Goal: Information Seeking & Learning: Learn about a topic

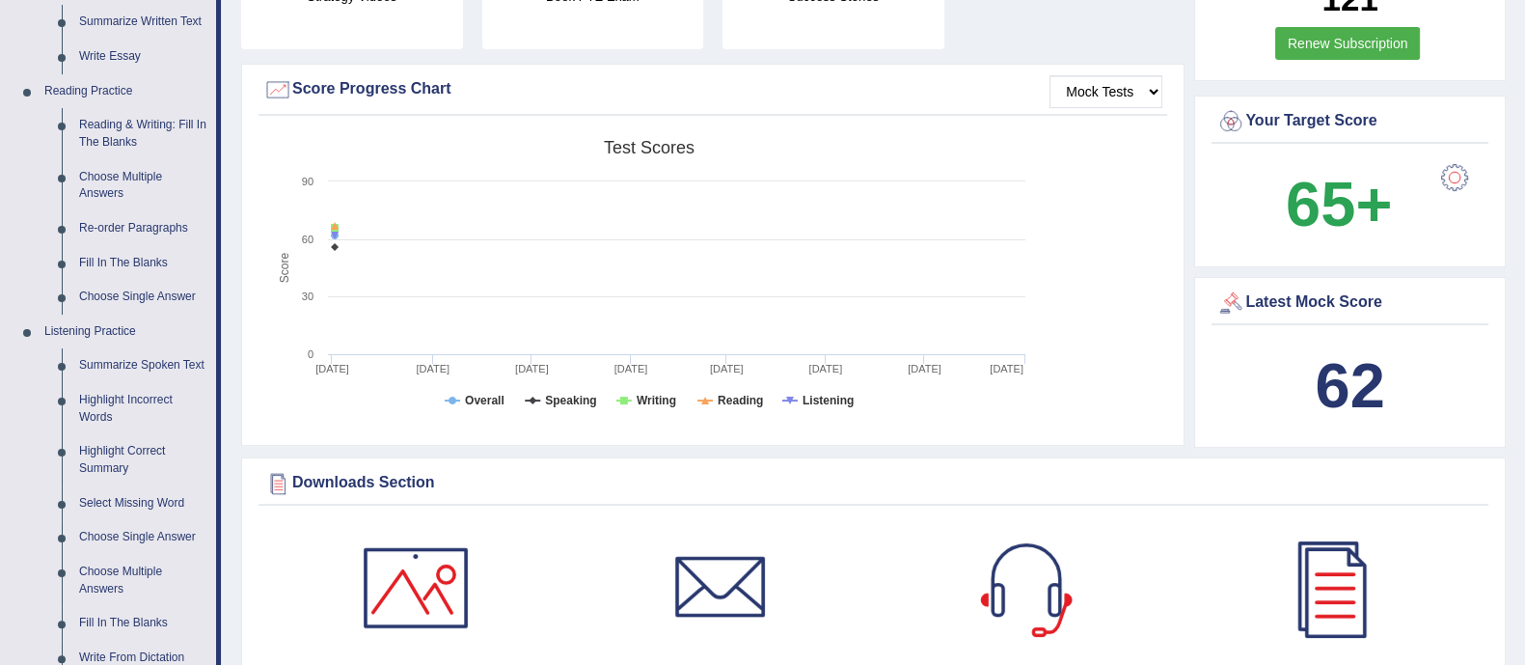
scroll to position [724, 0]
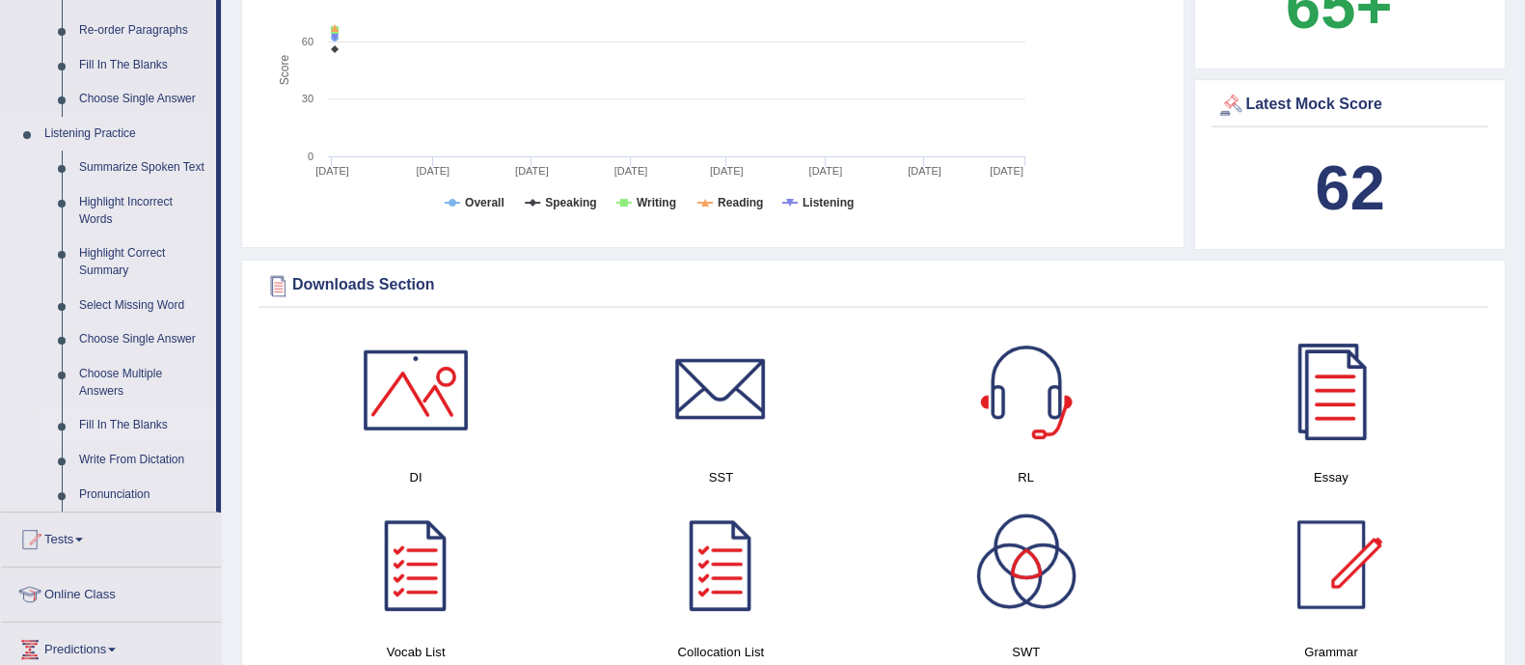
click at [147, 422] on link "Fill In The Blanks" at bounding box center [143, 425] width 146 height 35
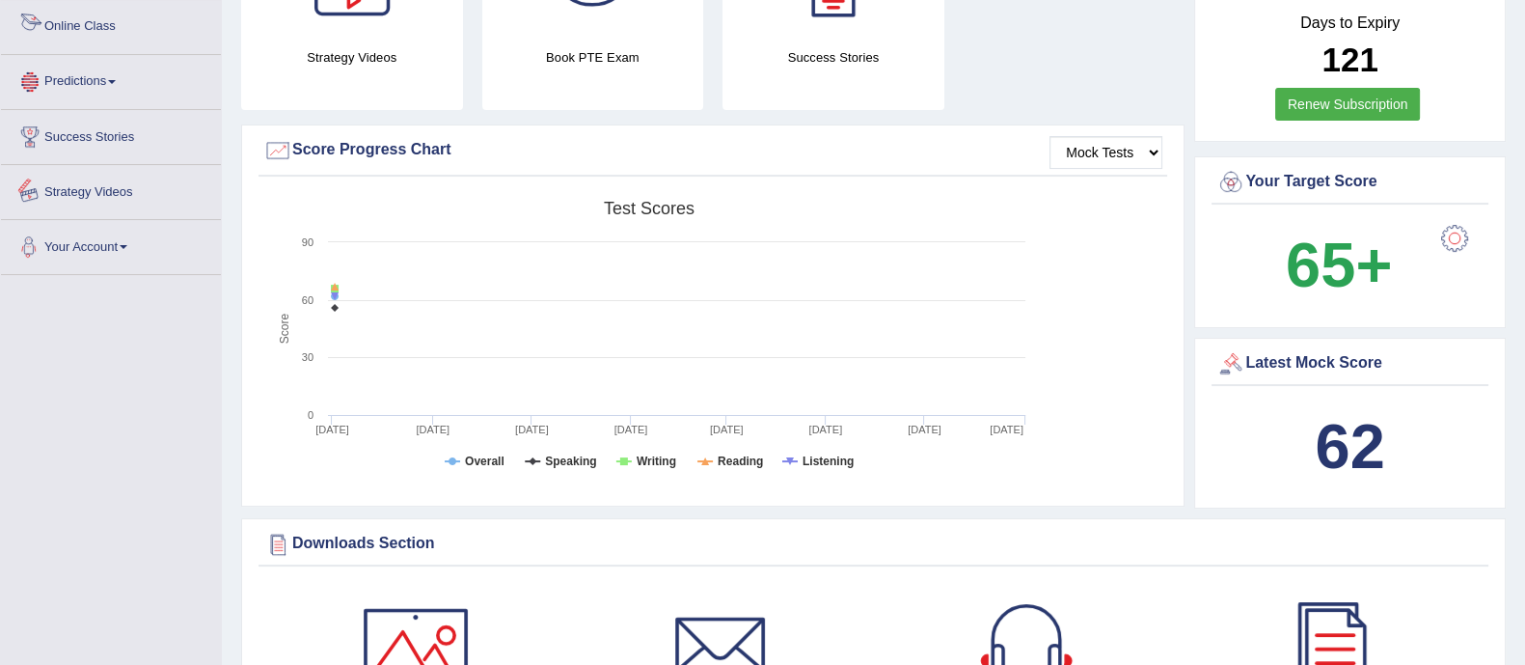
scroll to position [699, 0]
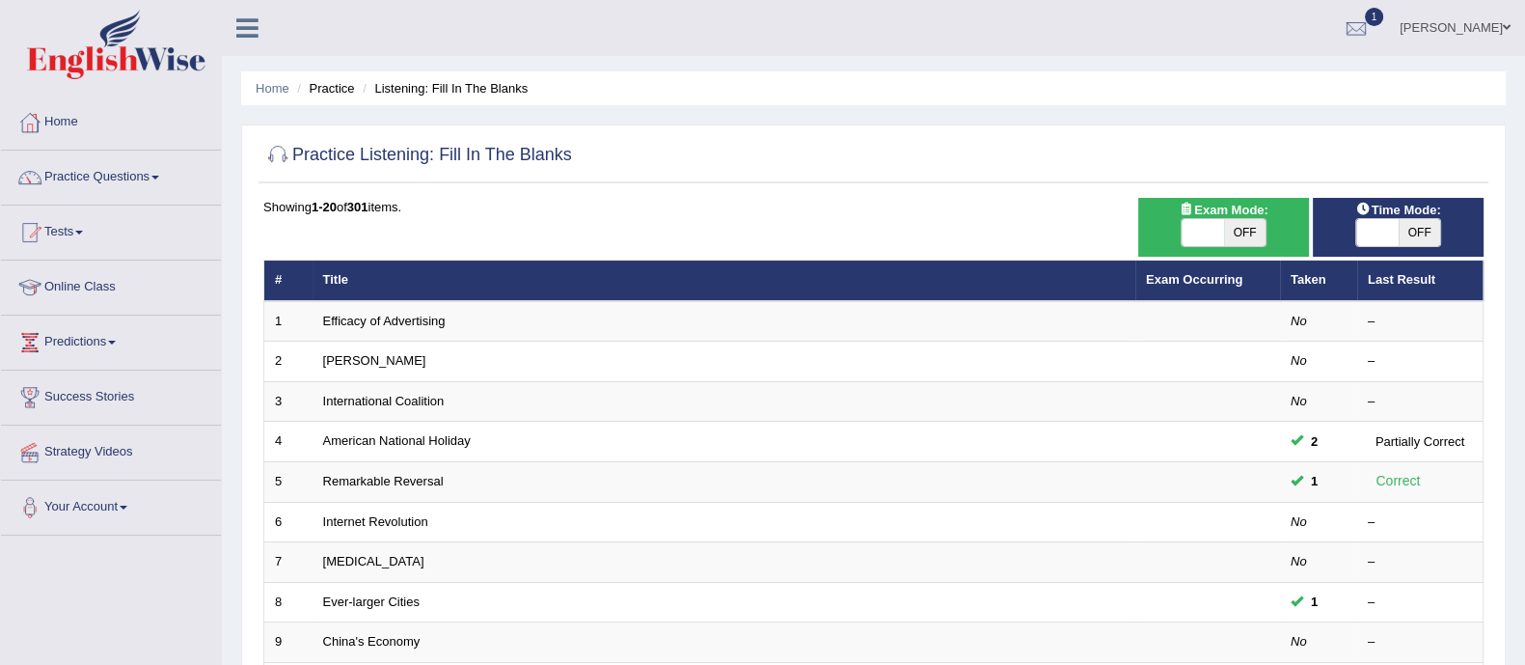
scroll to position [608, 0]
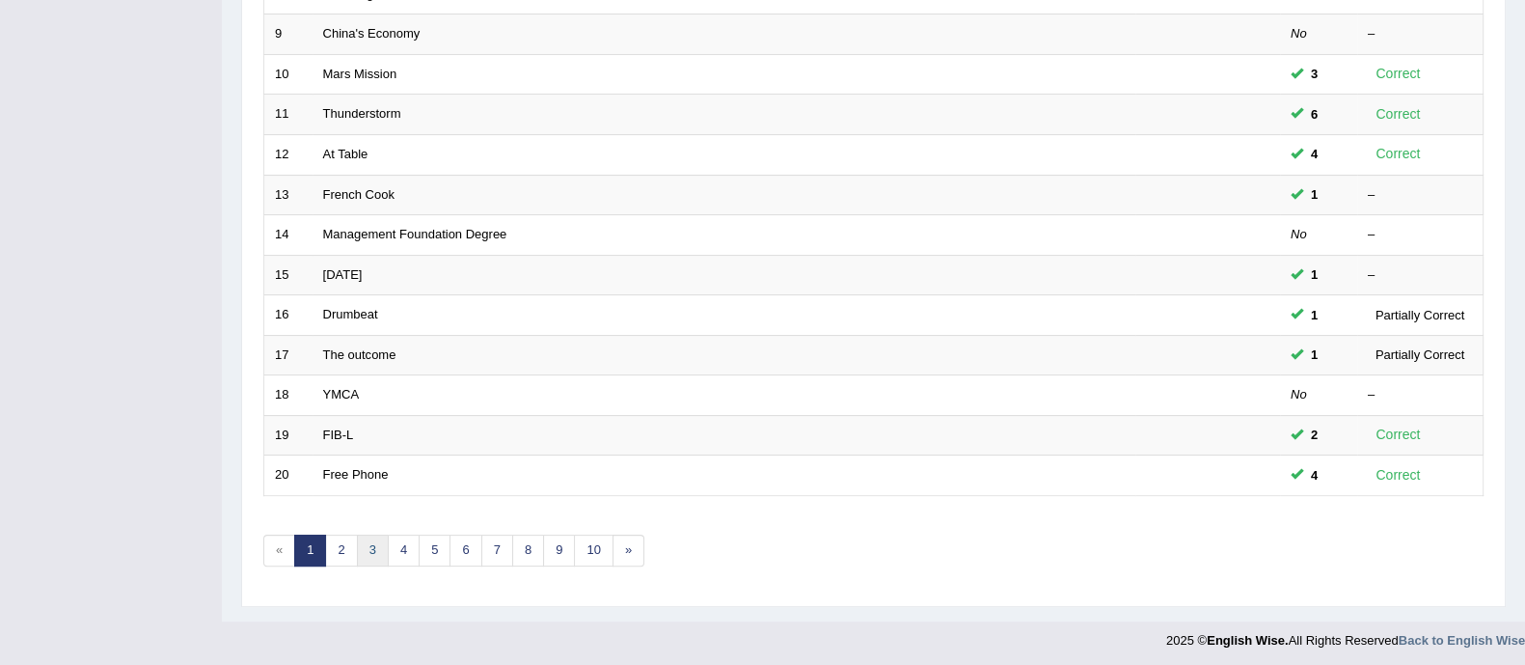
click at [372, 559] on link "3" at bounding box center [373, 550] width 32 height 32
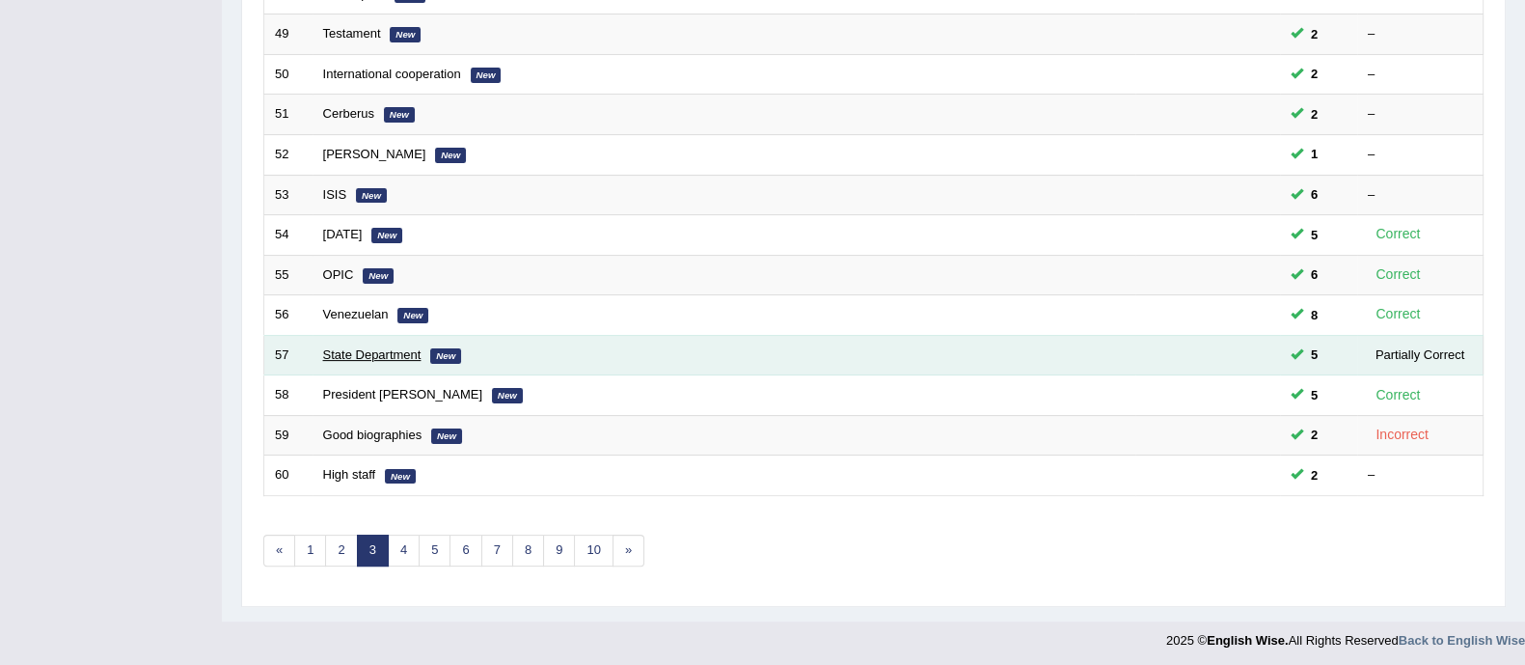
click at [357, 355] on link "State Department" at bounding box center [372, 354] width 98 height 14
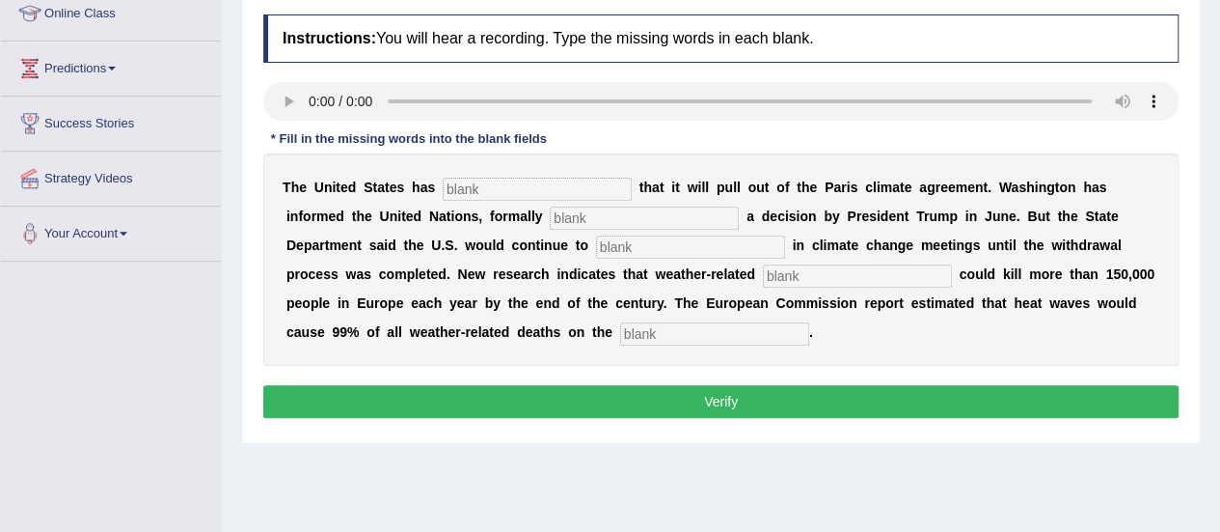
scroll to position [314, 0]
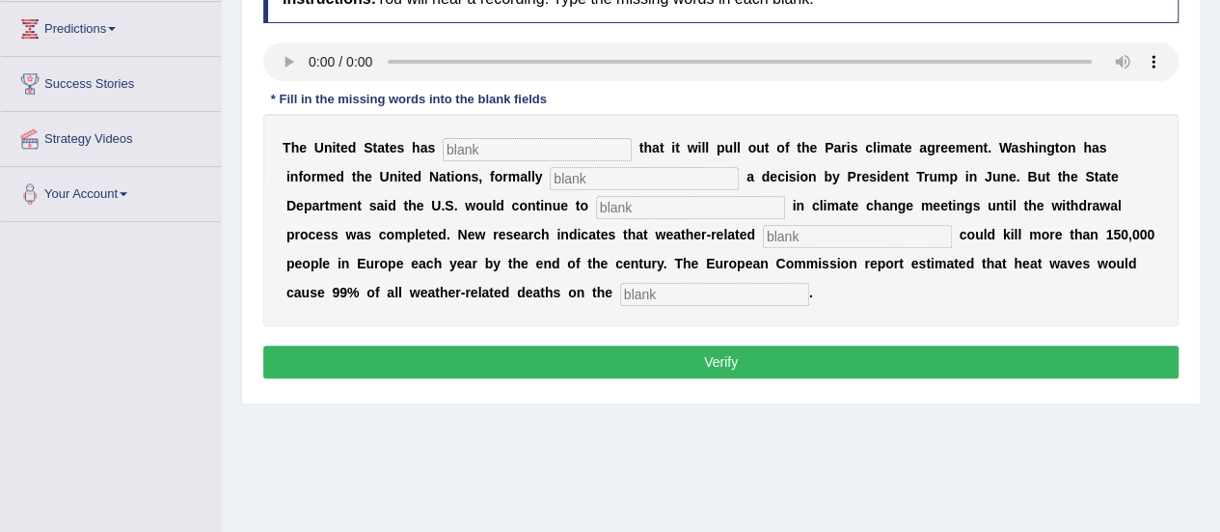
click at [526, 142] on input "text" at bounding box center [537, 149] width 189 height 23
type input "confirmed"
click at [610, 184] on input "text" at bounding box center [644, 178] width 189 height 23
type input "implementing"
click at [659, 198] on input "text" at bounding box center [690, 207] width 189 height 23
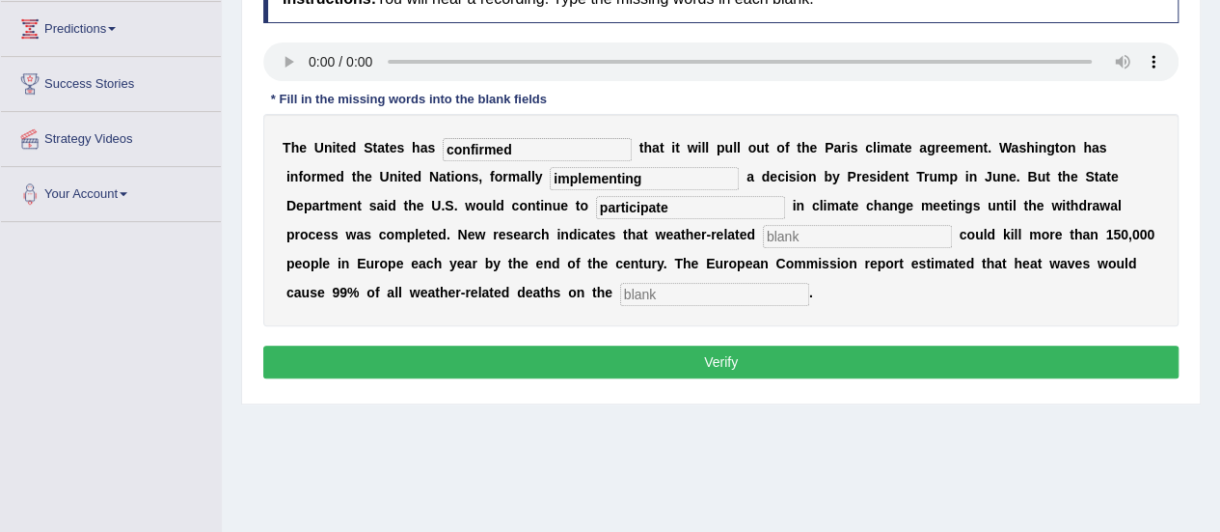
type input "participate"
type input "disasters"
type input "continent"
click at [692, 346] on button "Verify" at bounding box center [721, 361] width 916 height 33
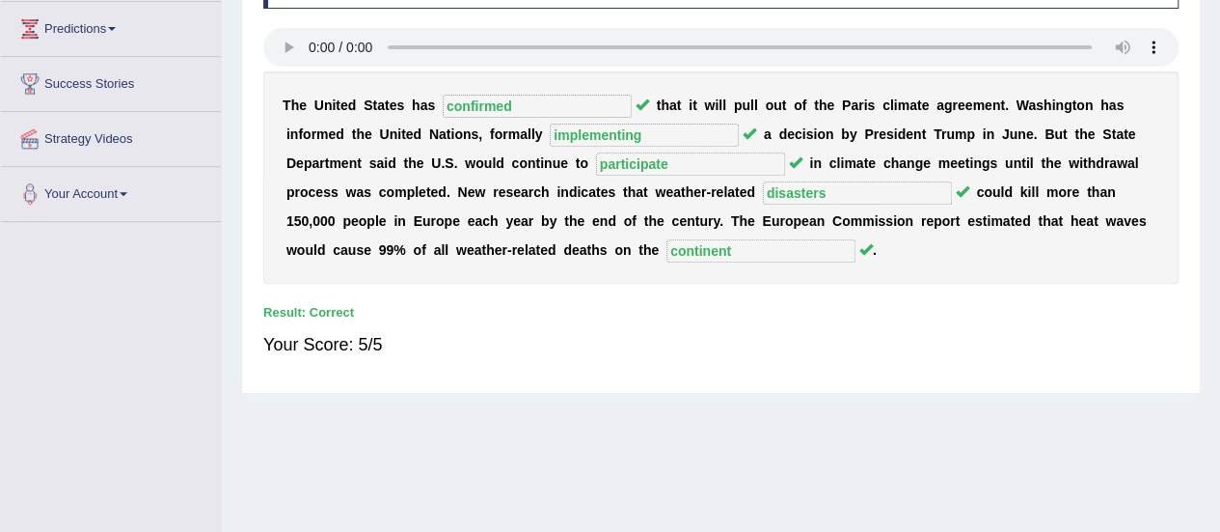
scroll to position [0, 0]
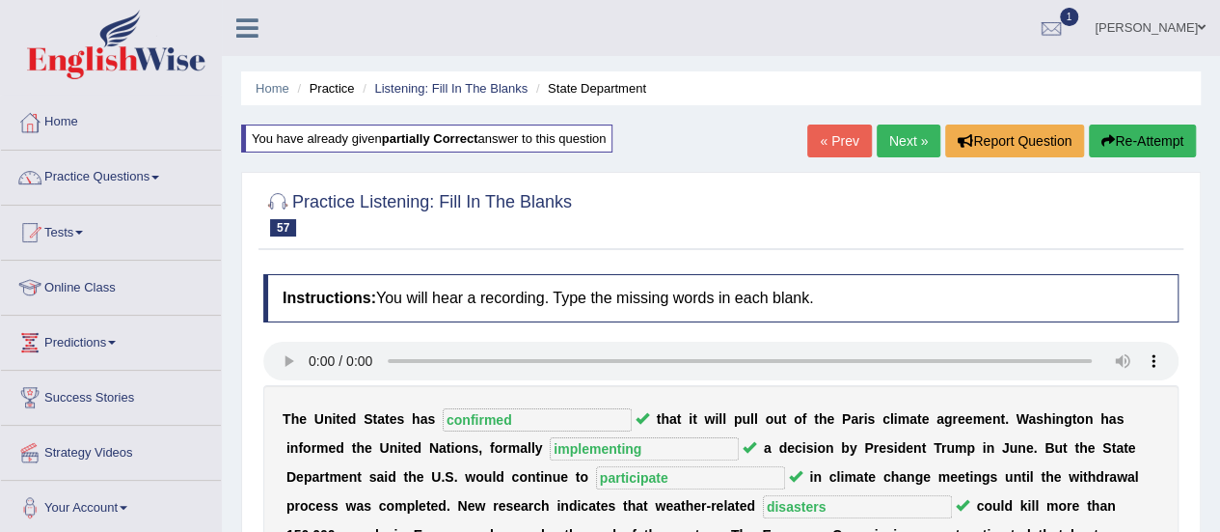
click at [392, 74] on ul "Home Practice Listening: Fill In The Blanks State Department" at bounding box center [721, 88] width 960 height 34
click at [414, 100] on ul "Home Practice Listening: Fill In The Blanks State Department" at bounding box center [721, 88] width 960 height 34
click at [412, 93] on link "Listening: Fill In The Blanks" at bounding box center [450, 88] width 153 height 14
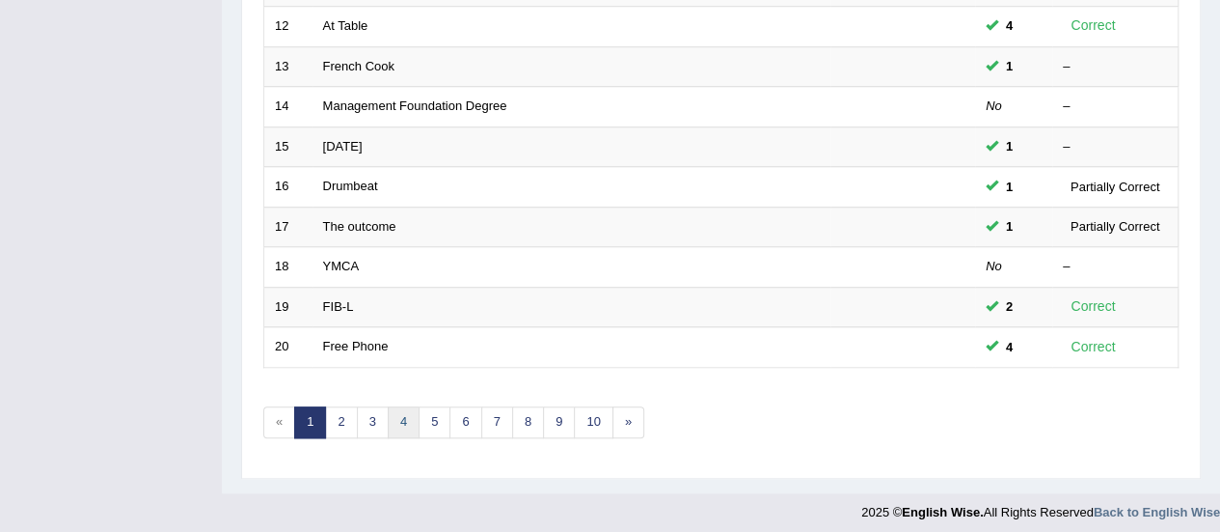
click at [411, 424] on link "4" at bounding box center [404, 422] width 32 height 32
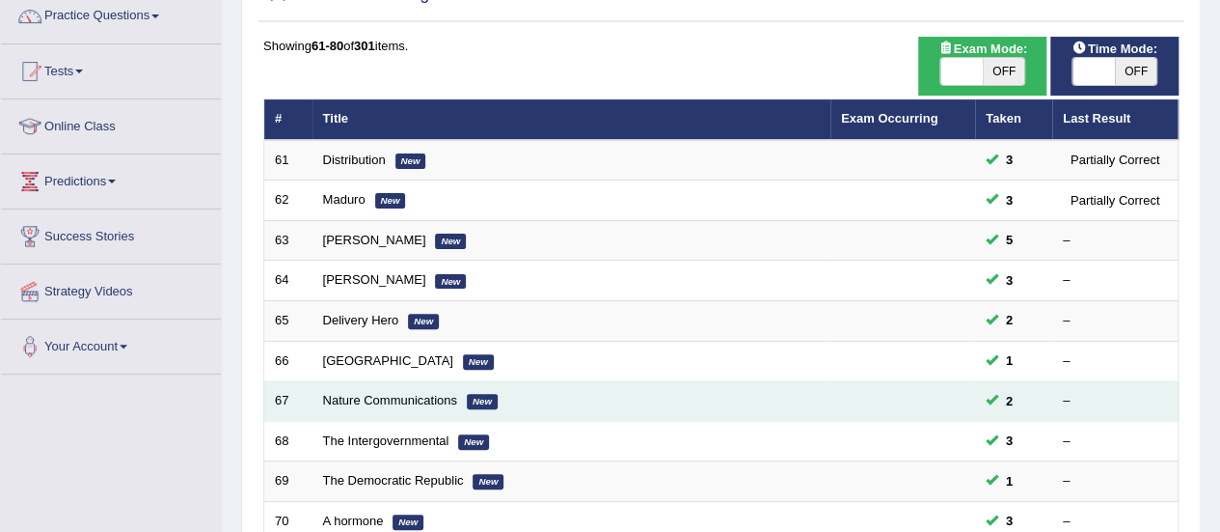
scroll to position [157, 0]
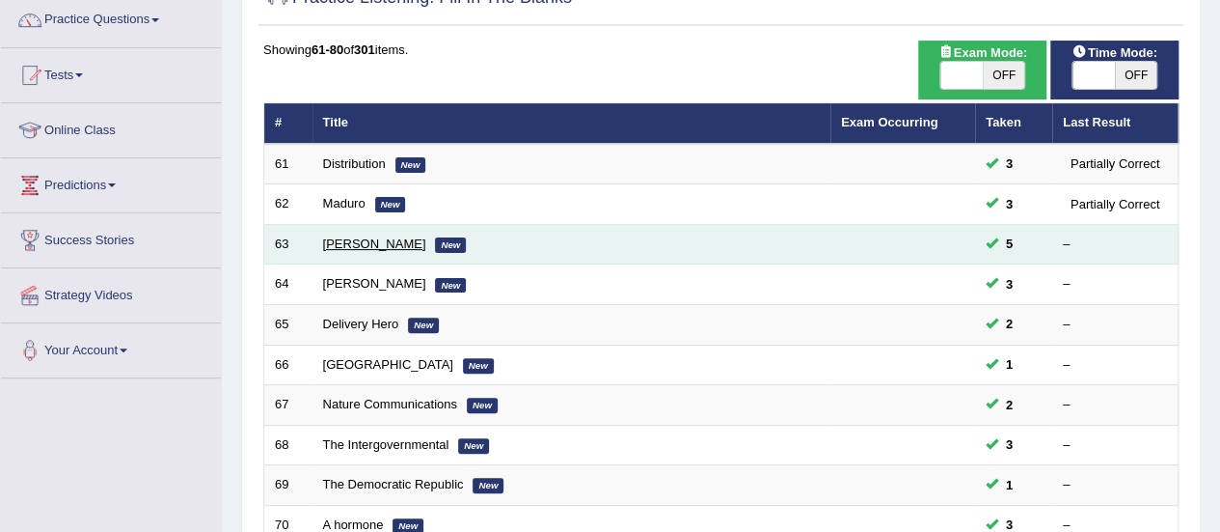
click at [376, 241] on link "[PERSON_NAME]" at bounding box center [374, 243] width 103 height 14
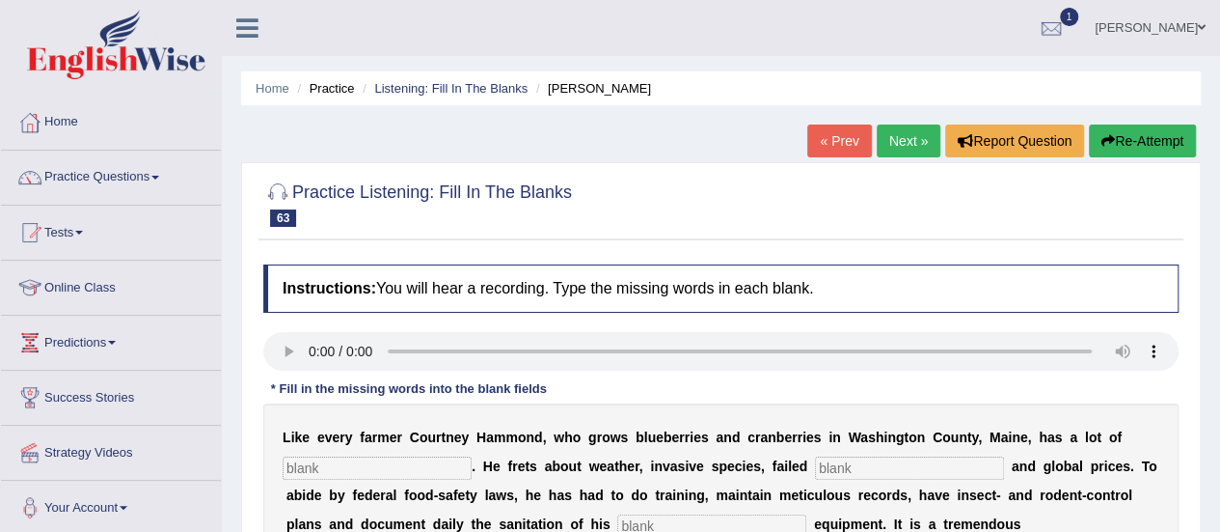
click at [896, 144] on link "Next »" at bounding box center [909, 140] width 64 height 33
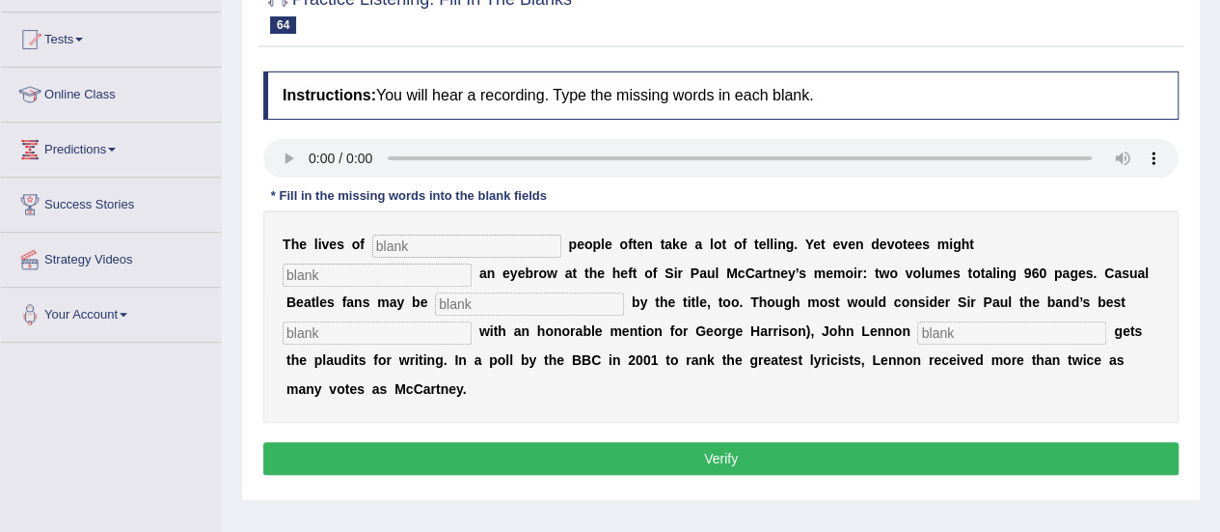
click at [452, 250] on input "text" at bounding box center [466, 245] width 189 height 23
click at [481, 235] on input "text" at bounding box center [466, 245] width 189 height 23
type input "distingueshed"
click at [344, 269] on input "text" at bounding box center [377, 274] width 189 height 23
type input "reason"
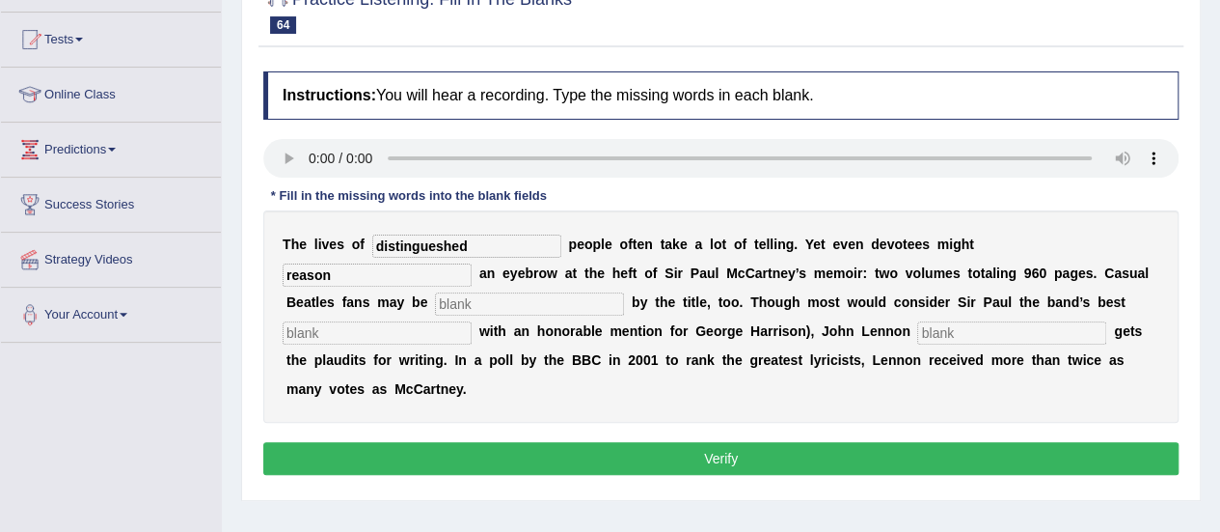
click at [519, 304] on input "text" at bounding box center [529, 303] width 189 height 23
type input "stand"
click at [934, 329] on input "text" at bounding box center [1012, 332] width 189 height 23
type input "typically"
click at [393, 332] on input "text" at bounding box center [377, 332] width 189 height 23
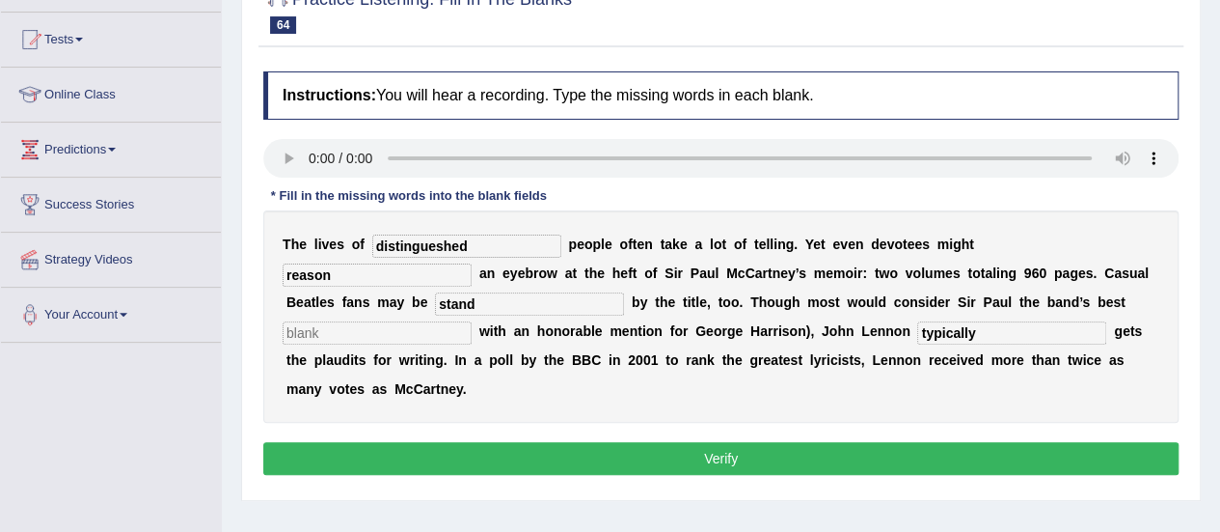
click at [359, 327] on input "text" at bounding box center [377, 332] width 189 height 23
type input "."
click at [760, 453] on button "Verify" at bounding box center [721, 458] width 916 height 33
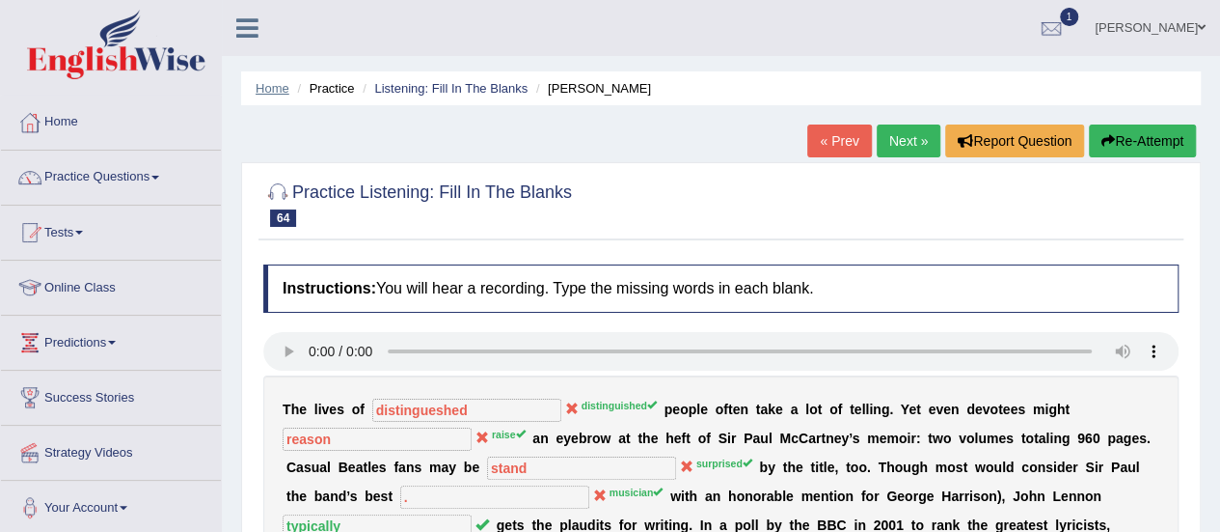
click at [270, 82] on link "Home" at bounding box center [273, 88] width 34 height 14
